Goal: Transaction & Acquisition: Purchase product/service

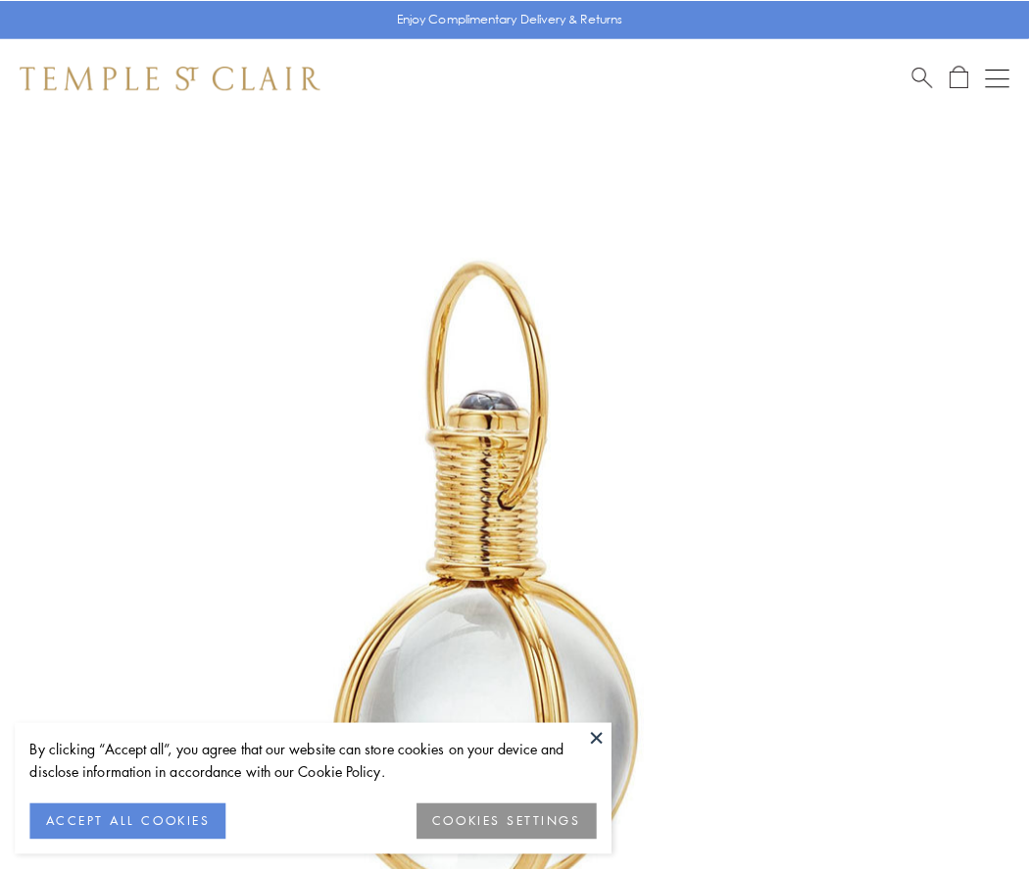
scroll to position [512, 0]
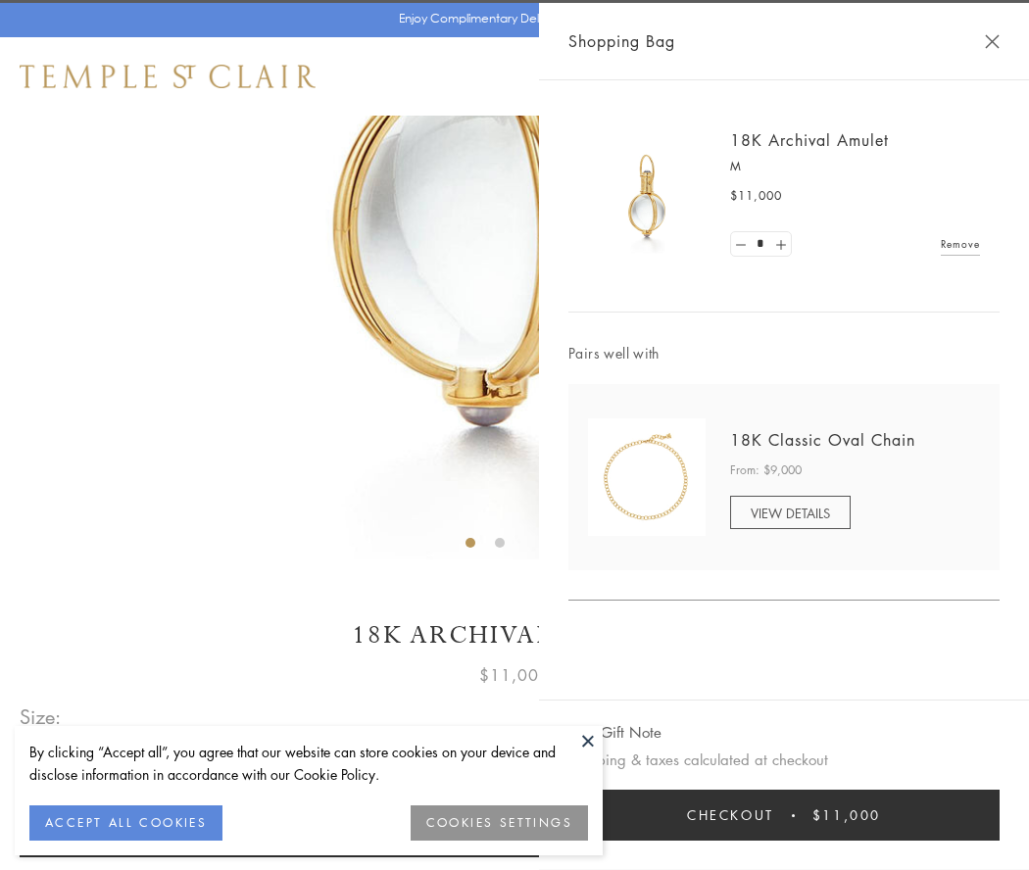
click at [784, 816] on button "Checkout $11,000" at bounding box center [784, 815] width 431 height 51
